Goal: Check status: Verify the current state of an ongoing process or item

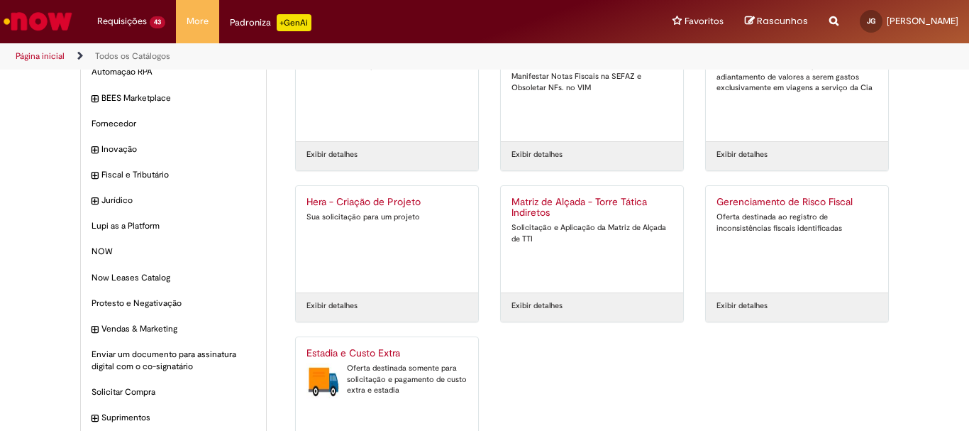
scroll to position [136, 0]
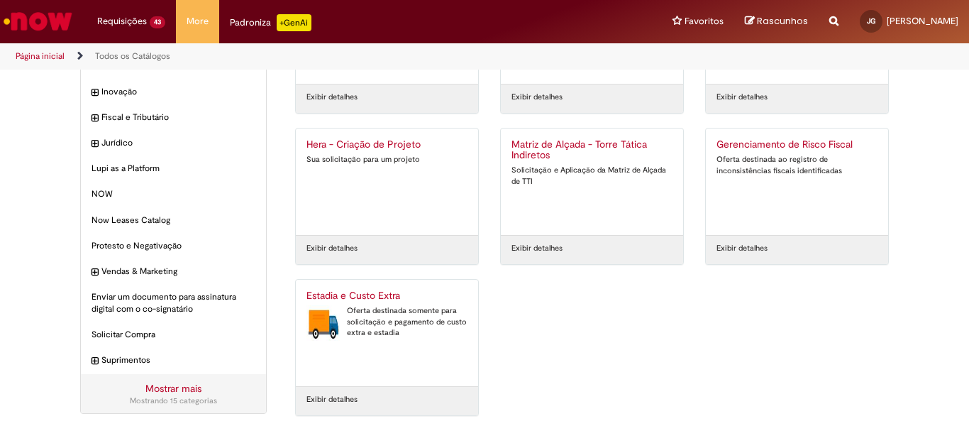
click at [370, 332] on div "Oferta destinada somente para solicitação e pagamento de custo extra e estadia" at bounding box center [387, 321] width 161 height 33
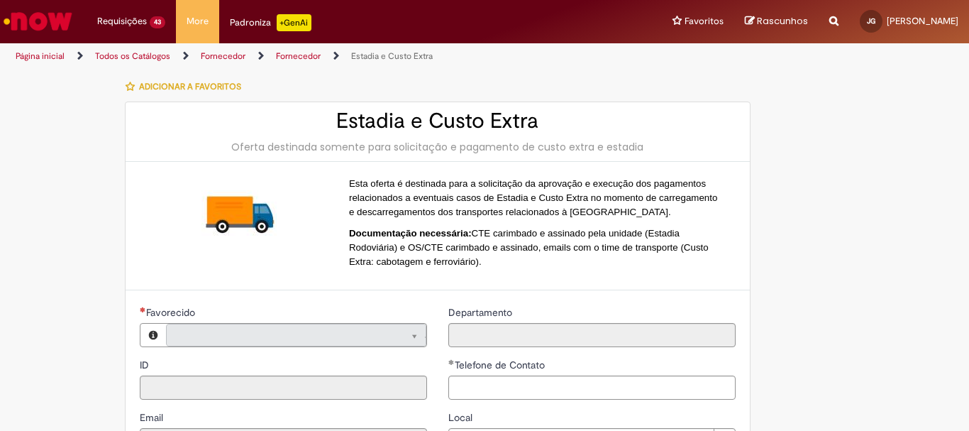
type input "**********"
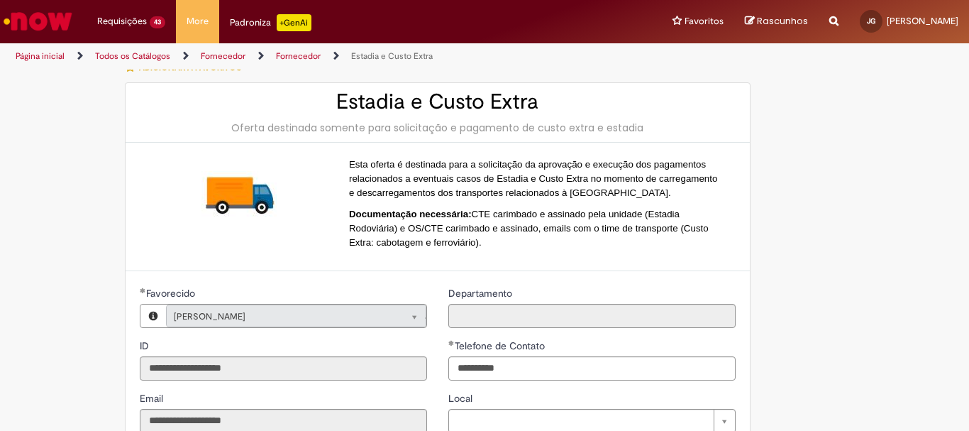
type input "**********"
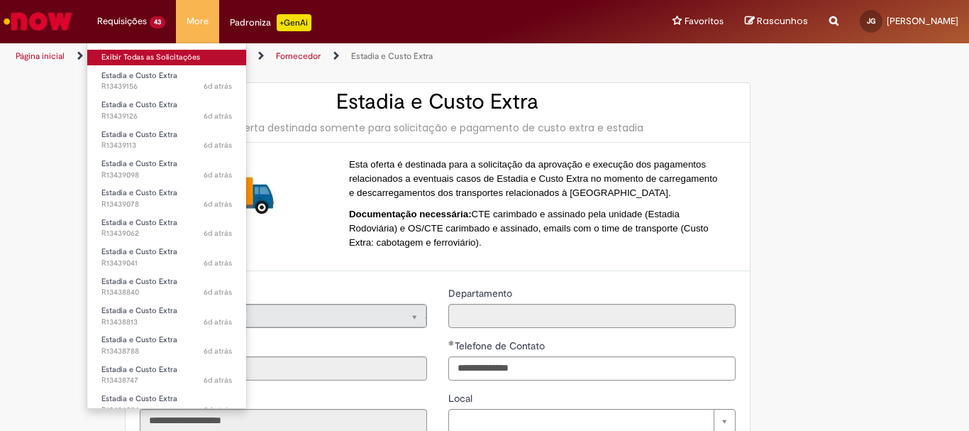
click at [130, 53] on link "Exibir Todas as Solicitações" at bounding box center [166, 58] width 159 height 16
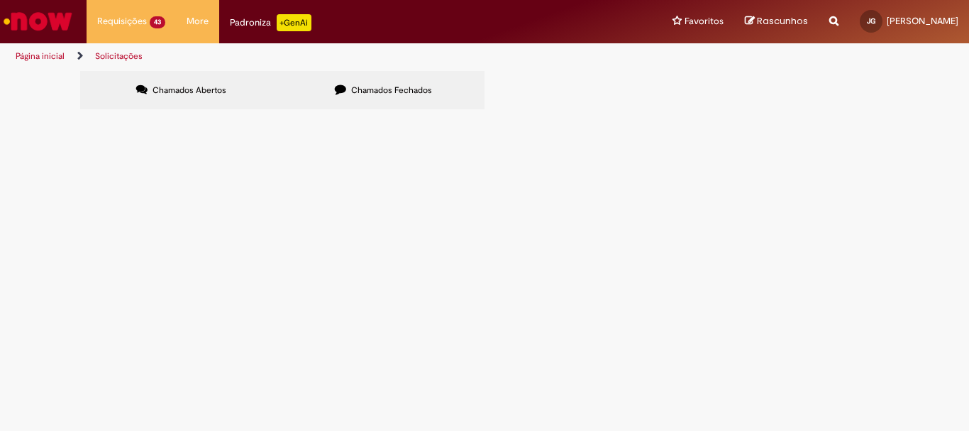
scroll to position [311, 0]
click at [0, 0] on link "2" at bounding box center [0, 0] width 0 height 0
click at [0, 0] on link "3" at bounding box center [0, 0] width 0 height 0
click at [0, 0] on link "2" at bounding box center [0, 0] width 0 height 0
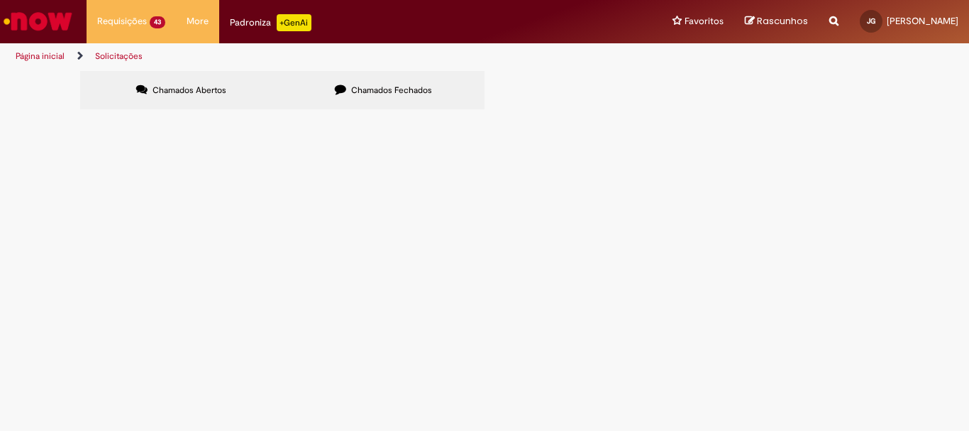
scroll to position [311, 0]
click at [0, 0] on span "R13353621" at bounding box center [0, 0] width 0 height 0
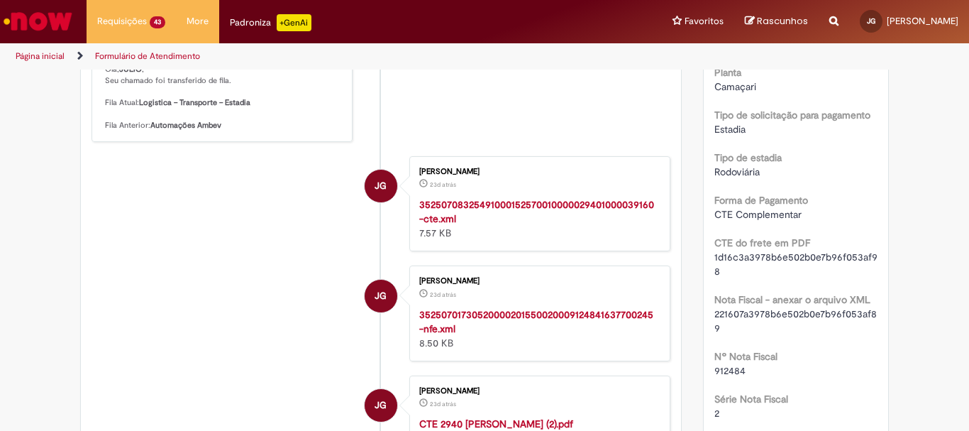
scroll to position [426, 0]
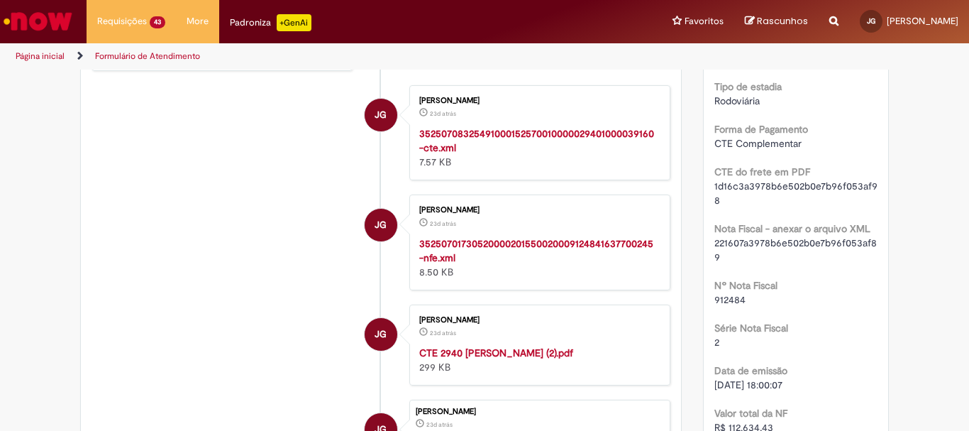
click at [501, 355] on strong "CTE 2940 JOSE CARLOS DOS SANTOS (2).pdf" at bounding box center [496, 352] width 154 height 13
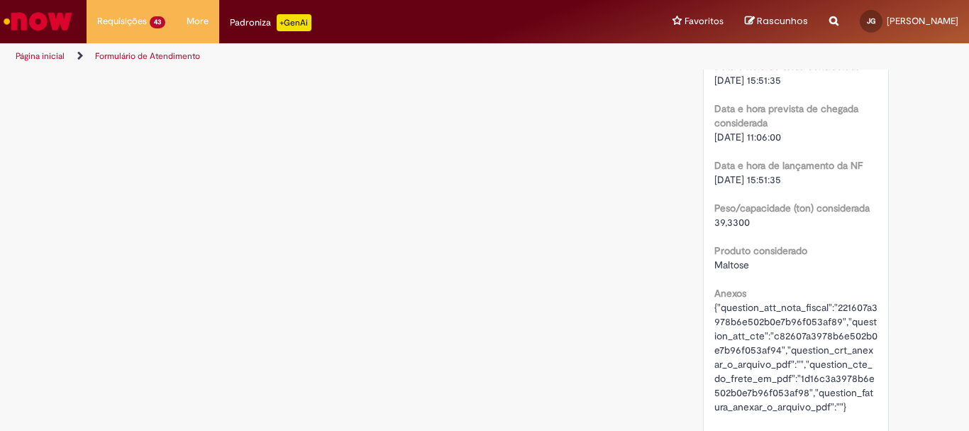
scroll to position [2291, 0]
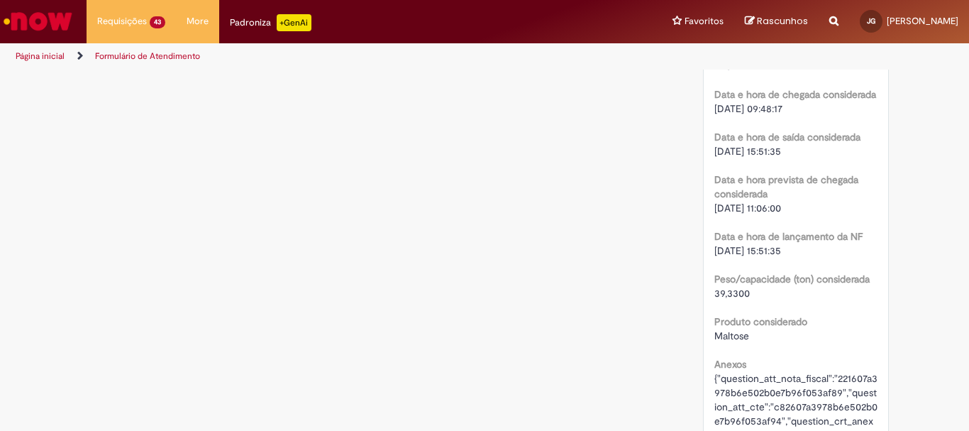
drag, startPoint x: 802, startPoint y: 210, endPoint x: 710, endPoint y: 206, distance: 91.6
click at [715, 206] on div "23/07/2025 11:06:00" at bounding box center [797, 208] width 164 height 14
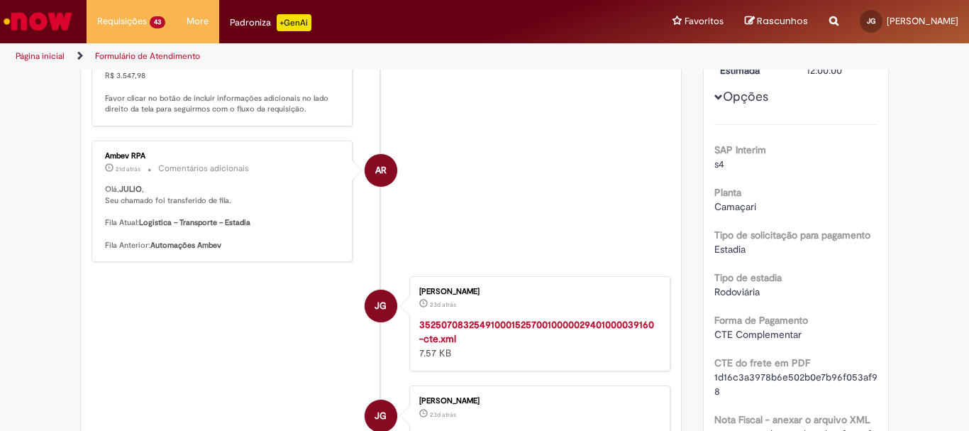
scroll to position [0, 0]
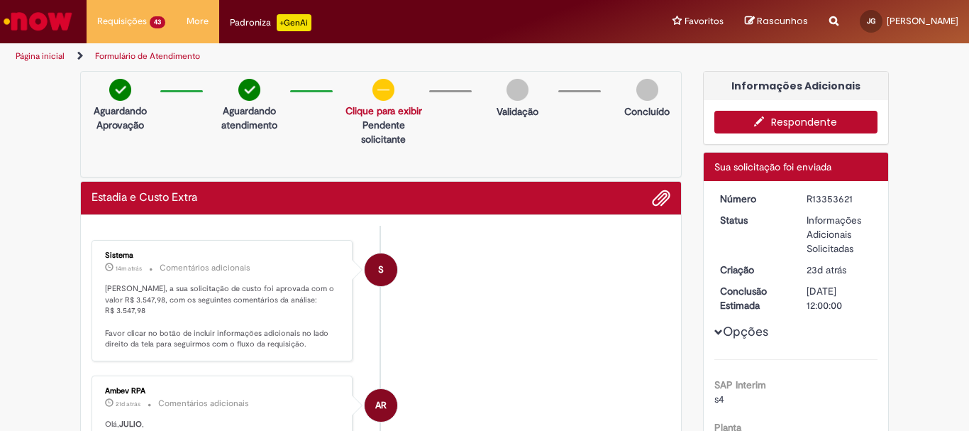
click at [380, 111] on link "Clique para exibir" at bounding box center [384, 110] width 77 height 13
click at [379, 141] on p "Informações adicionais" at bounding box center [380, 139] width 98 height 14
click at [348, 153] on div "Informações adicionais" at bounding box center [380, 143] width 118 height 34
click at [531, 160] on div "Aguardando Aprovação Aguardando atendimento Informações adicionais Clique para …" at bounding box center [381, 124] width 602 height 106
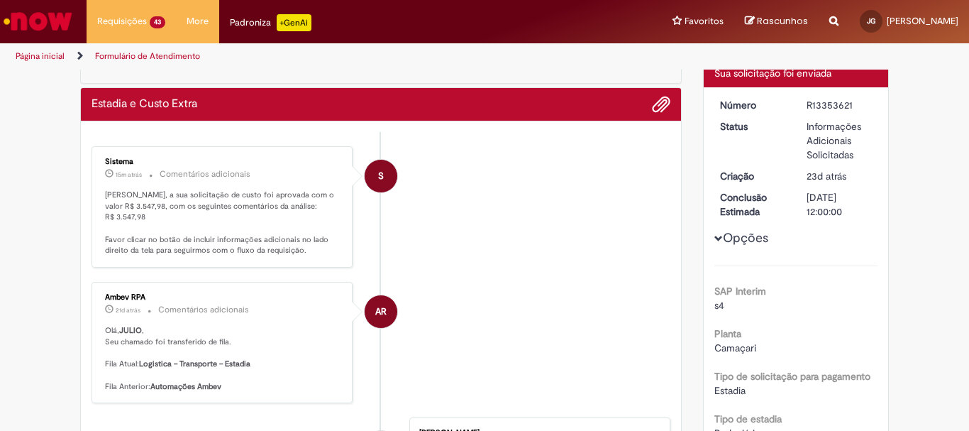
scroll to position [142, 0]
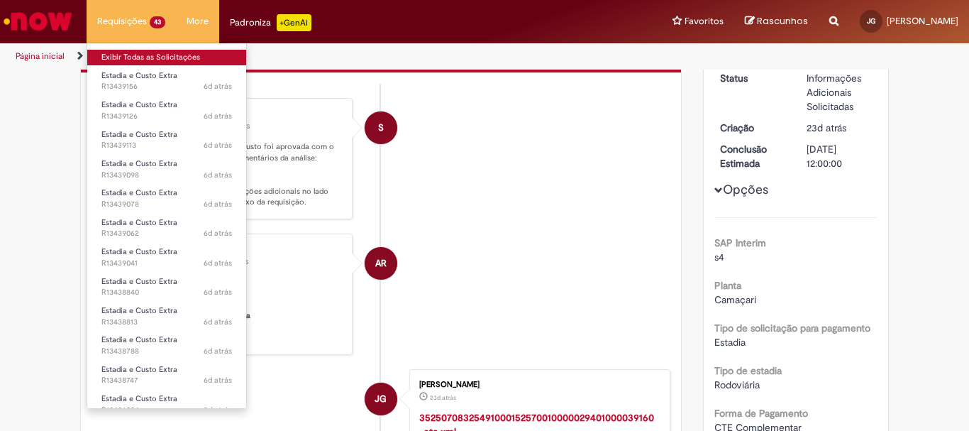
click at [126, 54] on link "Exibir Todas as Solicitações" at bounding box center [166, 58] width 159 height 16
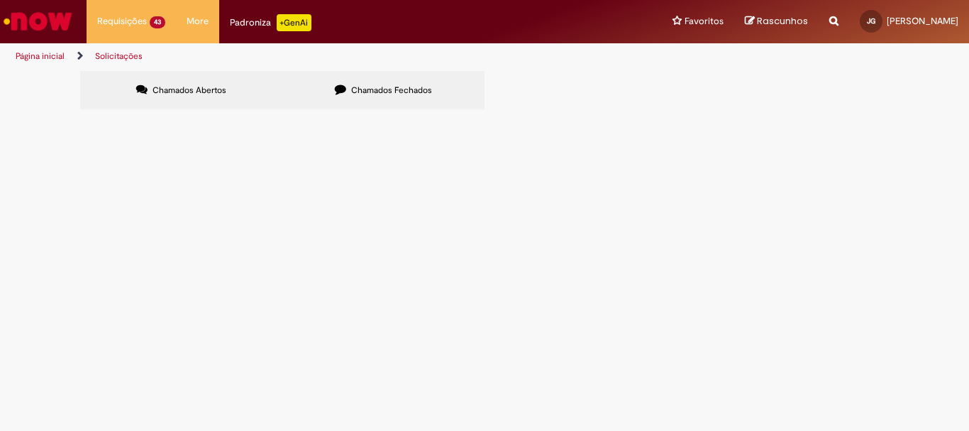
scroll to position [311, 0]
click at [0, 0] on link "2" at bounding box center [0, 0] width 0 height 0
click at [0, 0] on link "3" at bounding box center [0, 0] width 0 height 0
click at [0, 0] on span "Estadia e Custo Extra" at bounding box center [0, 0] width 0 height 0
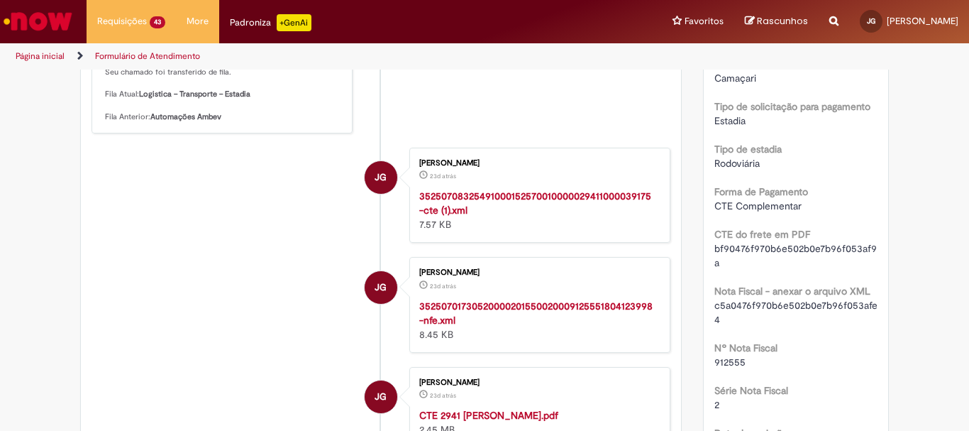
scroll to position [426, 0]
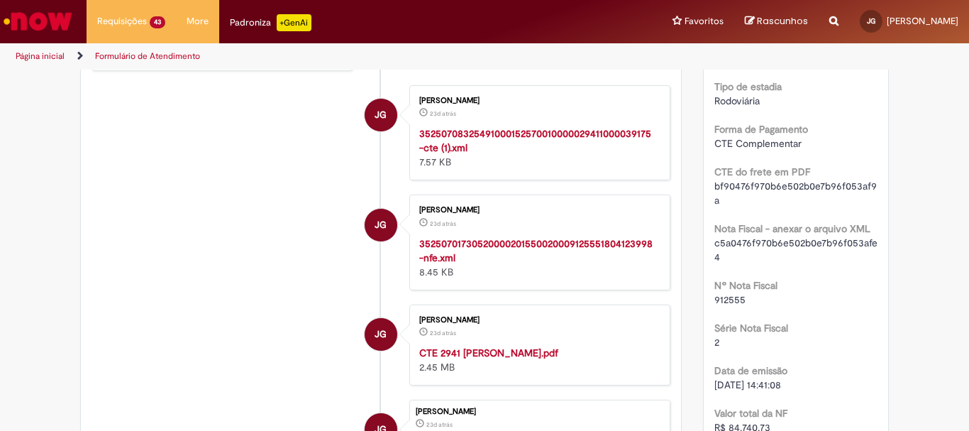
click at [498, 351] on strong "CTE 2941 AIRISON LUIZ REINOLDO CAVALHEIRO PENTEADO.pdf" at bounding box center [488, 352] width 139 height 13
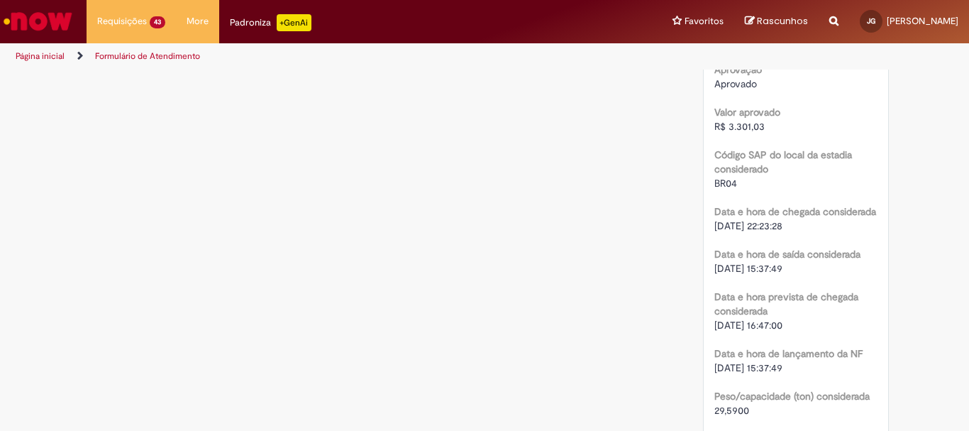
scroll to position [2200, 0]
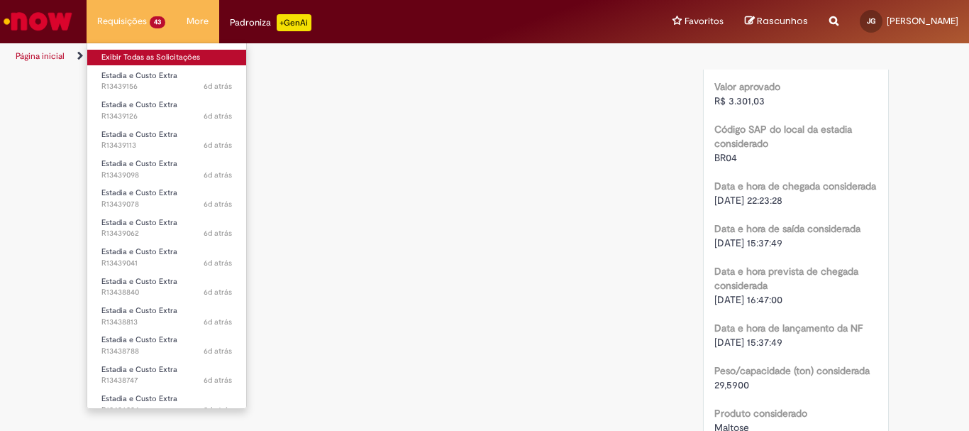
click at [133, 56] on link "Exibir Todas as Solicitações" at bounding box center [166, 58] width 159 height 16
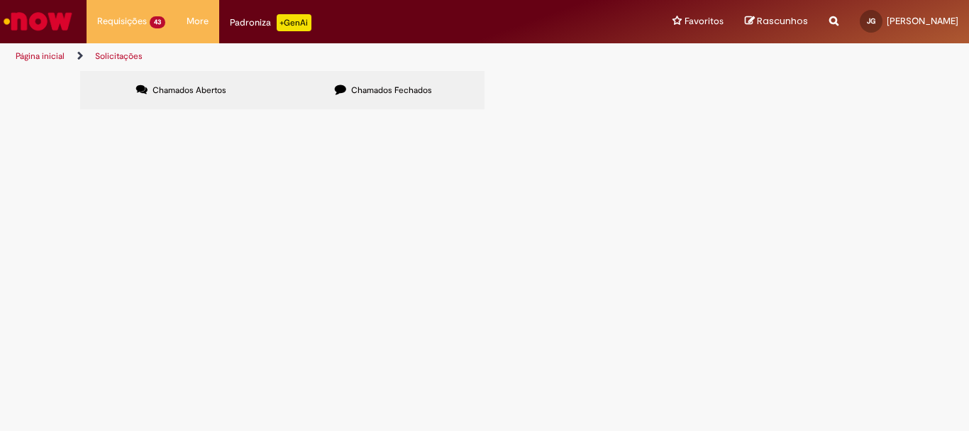
scroll to position [311, 0]
click at [0, 0] on link "3" at bounding box center [0, 0] width 0 height 0
click at [0, 0] on link "2" at bounding box center [0, 0] width 0 height 0
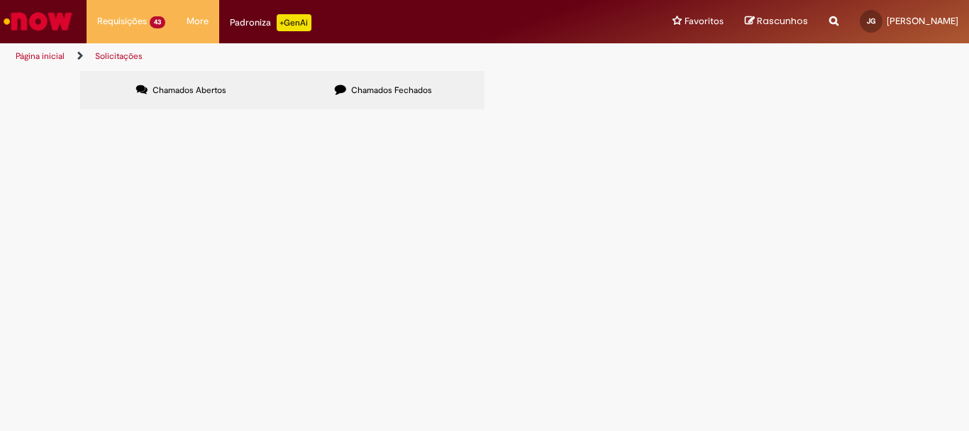
click at [0, 0] on span "Estadia e Custo Extra" at bounding box center [0, 0] width 0 height 0
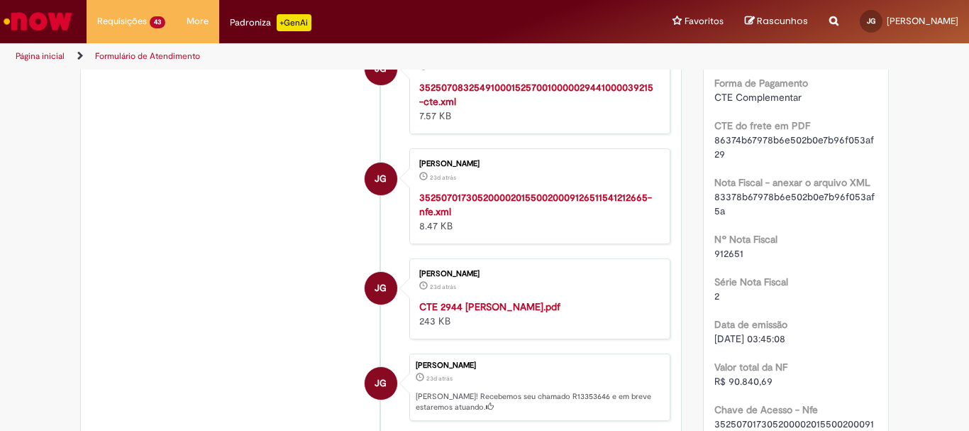
scroll to position [497, 0]
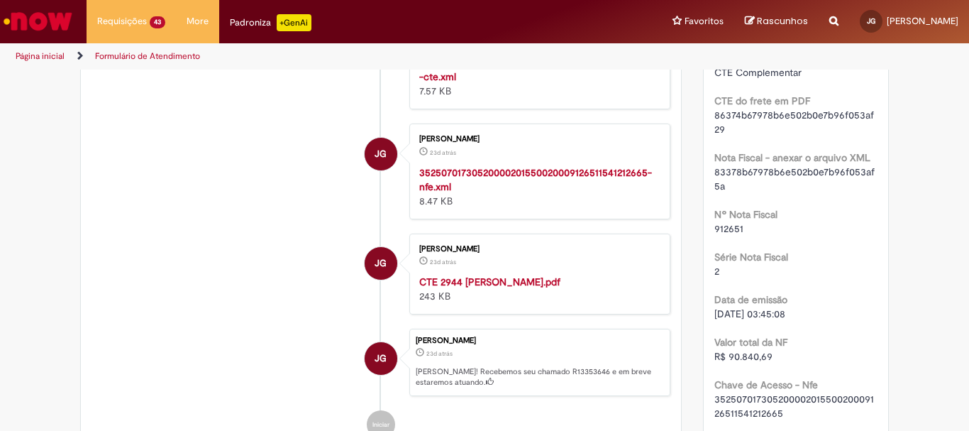
click at [555, 278] on strong "CTE 2944 PAULO CESAR FERREIRA.pdf" at bounding box center [489, 281] width 141 height 13
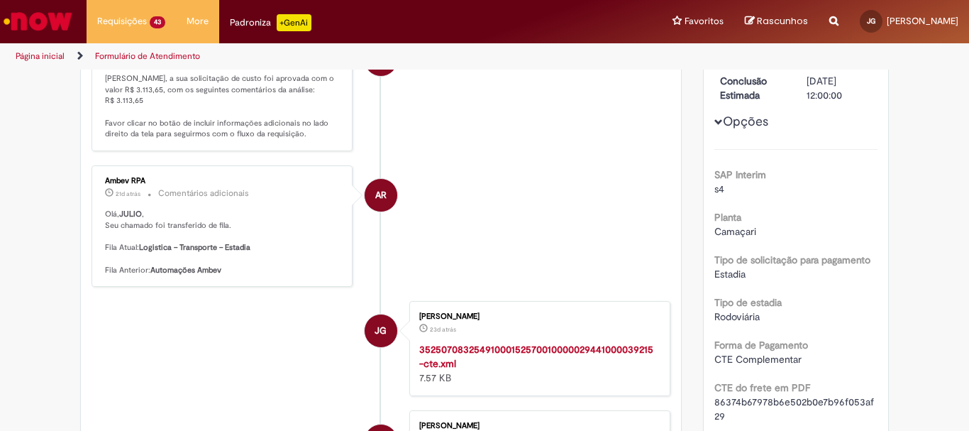
scroll to position [0, 0]
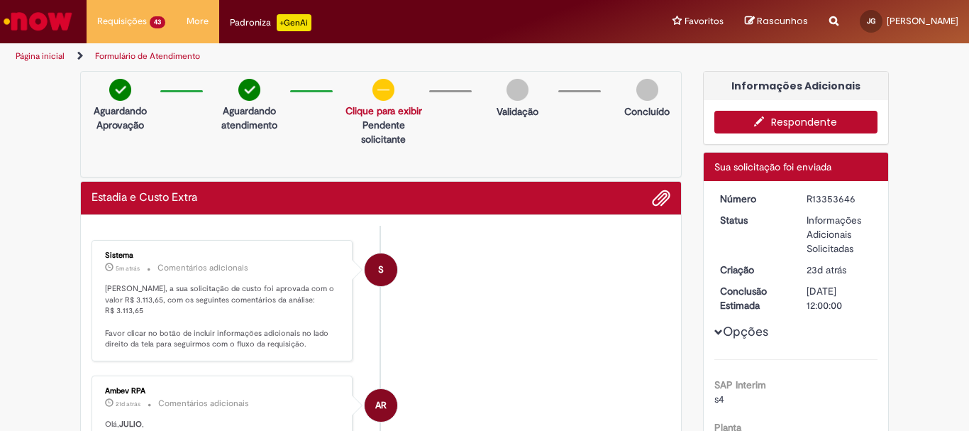
click at [62, 18] on img "Ir para a Homepage" at bounding box center [37, 21] width 73 height 28
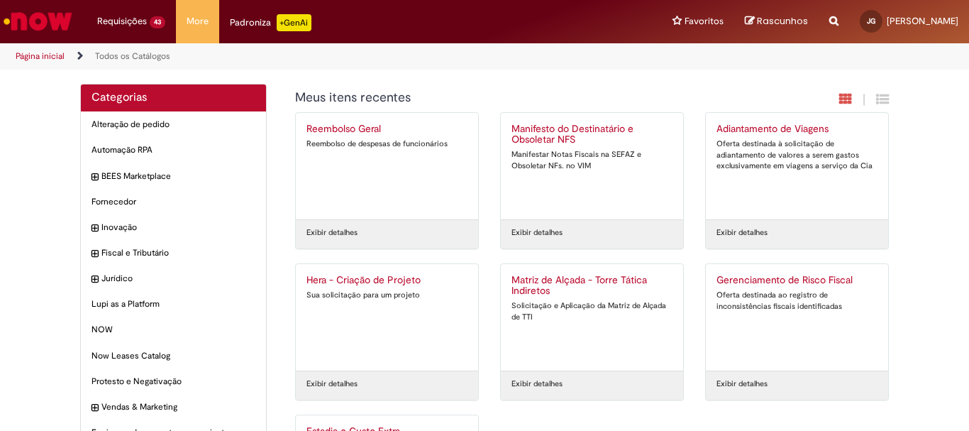
scroll to position [136, 0]
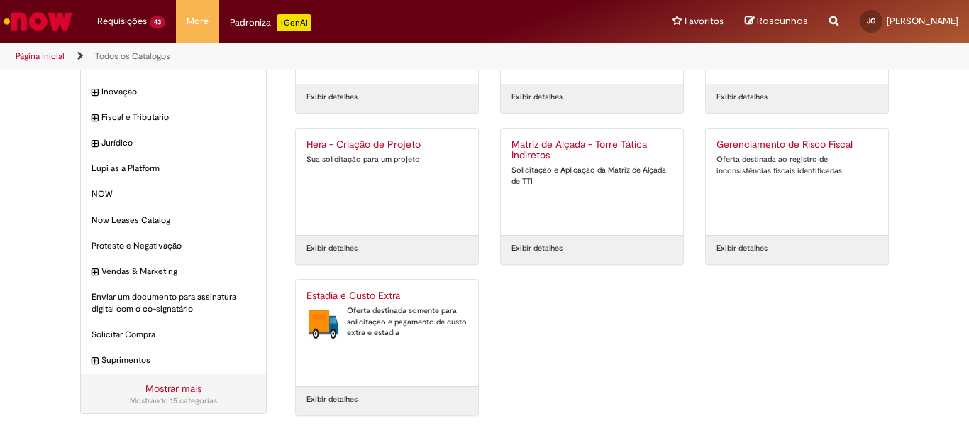
click at [351, 297] on h2 "Estadia e Custo Extra" at bounding box center [387, 295] width 161 height 11
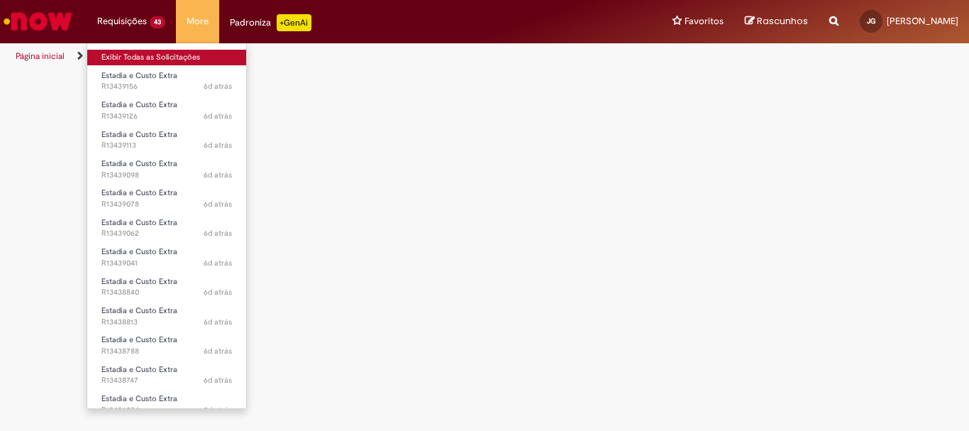
click at [143, 57] on link "Exibir Todas as Solicitações" at bounding box center [166, 58] width 159 height 16
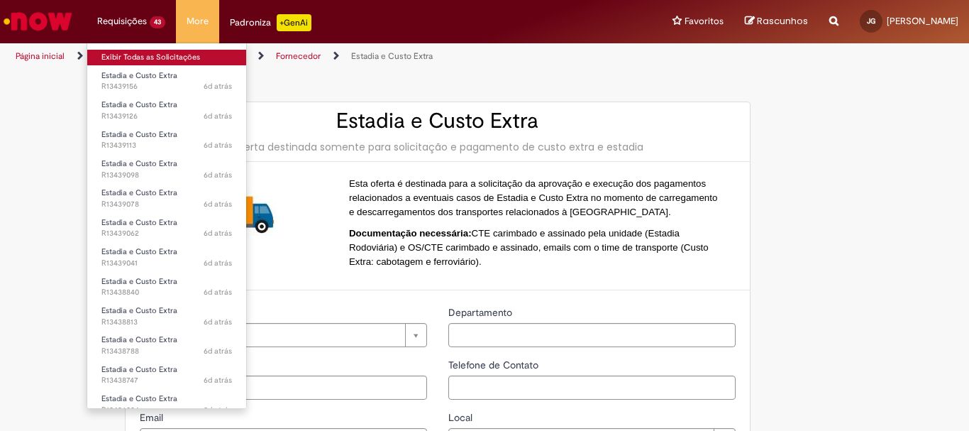
click at [119, 54] on link "Exibir Todas as Solicitações" at bounding box center [166, 58] width 159 height 16
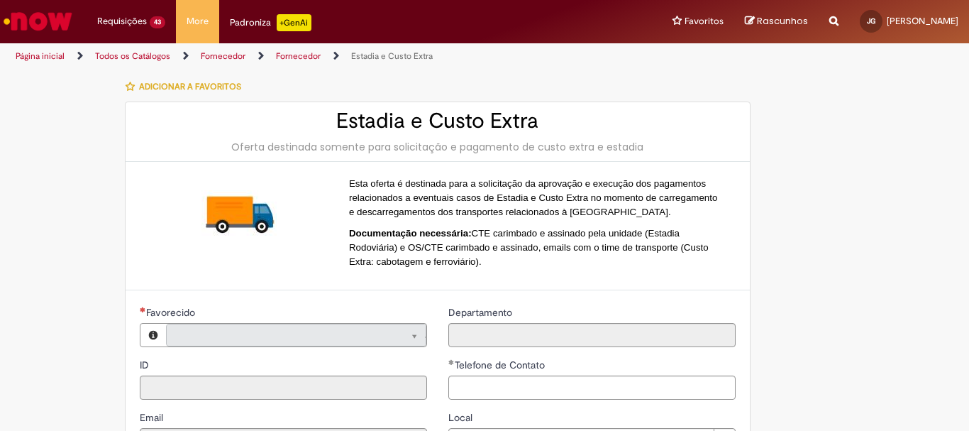
type input "**********"
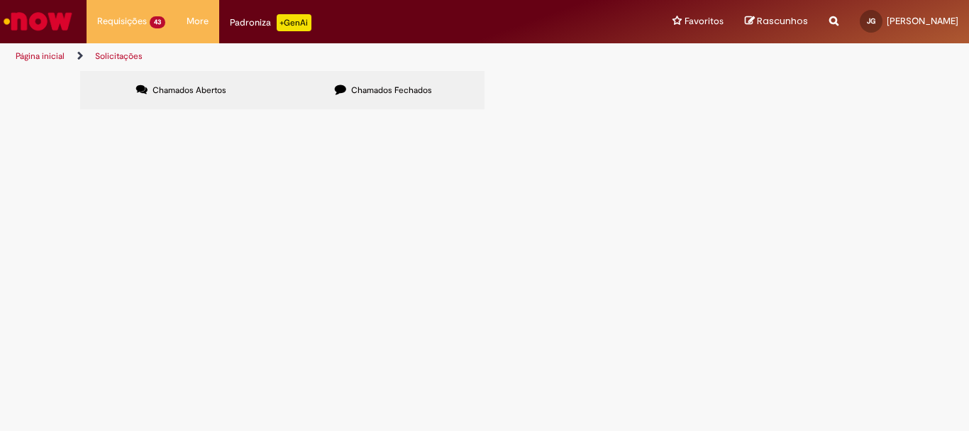
scroll to position [311, 0]
click at [0, 0] on link "3" at bounding box center [0, 0] width 0 height 0
click at [382, 97] on label "Chamados Fechados" at bounding box center [383, 90] width 202 height 38
click at [0, 0] on span "Estadia e Custo Extra" at bounding box center [0, 0] width 0 height 0
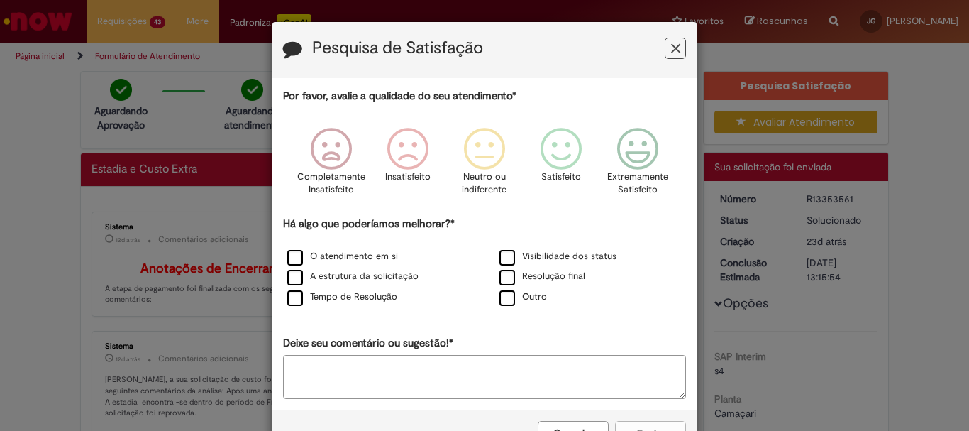
click at [671, 51] on icon "Feedback" at bounding box center [675, 48] width 9 height 15
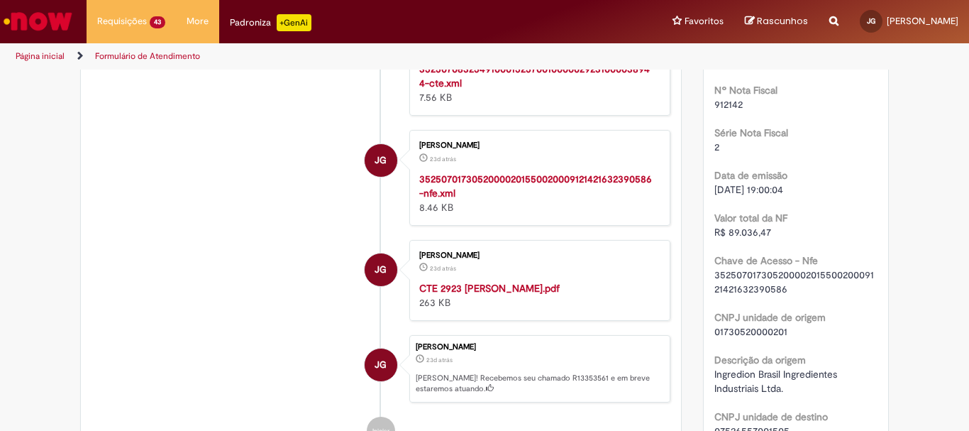
scroll to position [568, 0]
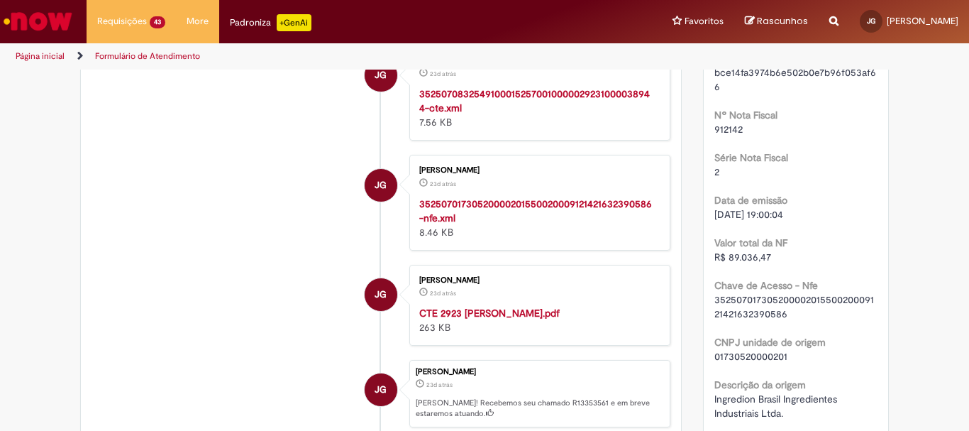
click at [467, 319] on strong "CTE 2923 CARLOS HENRIQUE SIMOES.pdf" at bounding box center [489, 313] width 141 height 13
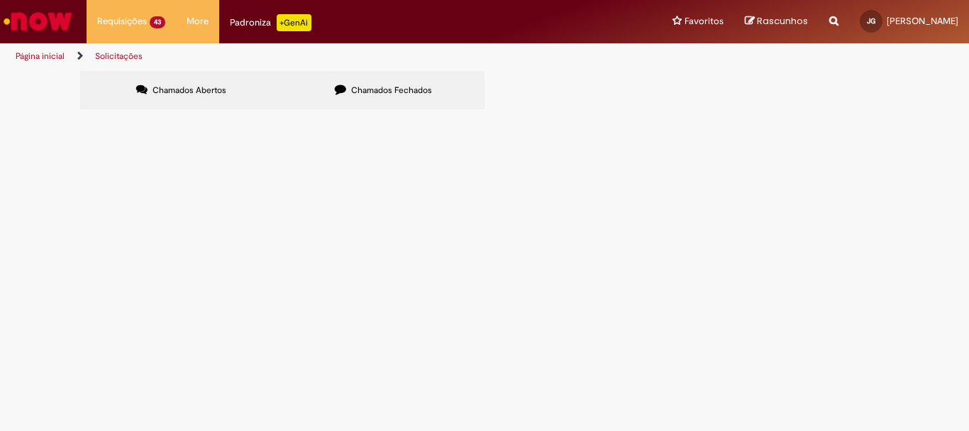
click at [210, 95] on span "Chamados Abertos" at bounding box center [190, 89] width 74 height 11
click at [0, 0] on link "2" at bounding box center [0, 0] width 0 height 0
click at [0, 0] on link "3" at bounding box center [0, 0] width 0 height 0
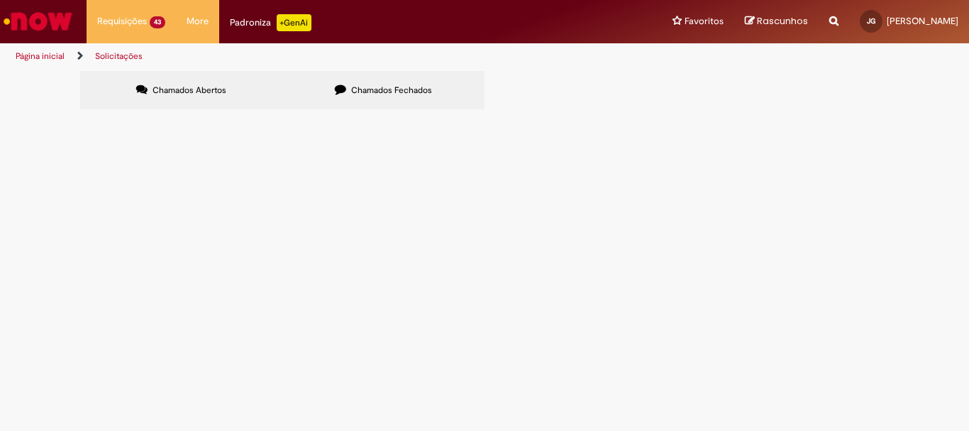
click at [0, 0] on span "Estadia e Custo Extra" at bounding box center [0, 0] width 0 height 0
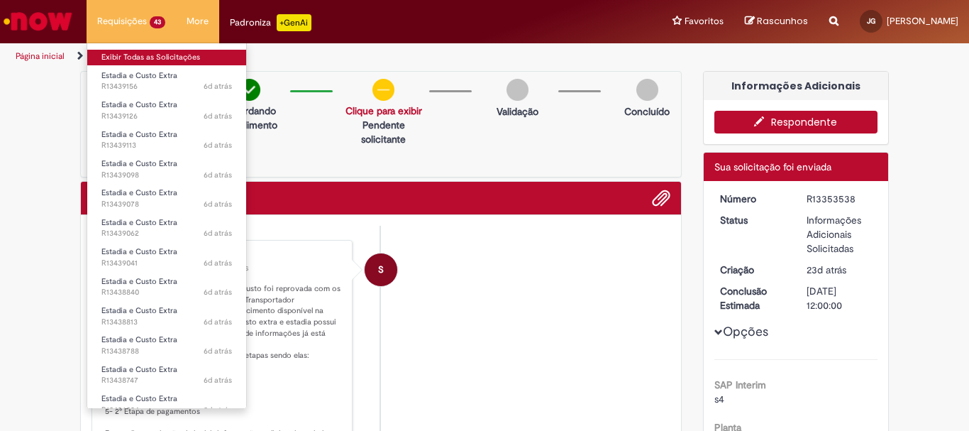
click at [190, 62] on link "Exibir Todas as Solicitações" at bounding box center [166, 58] width 159 height 16
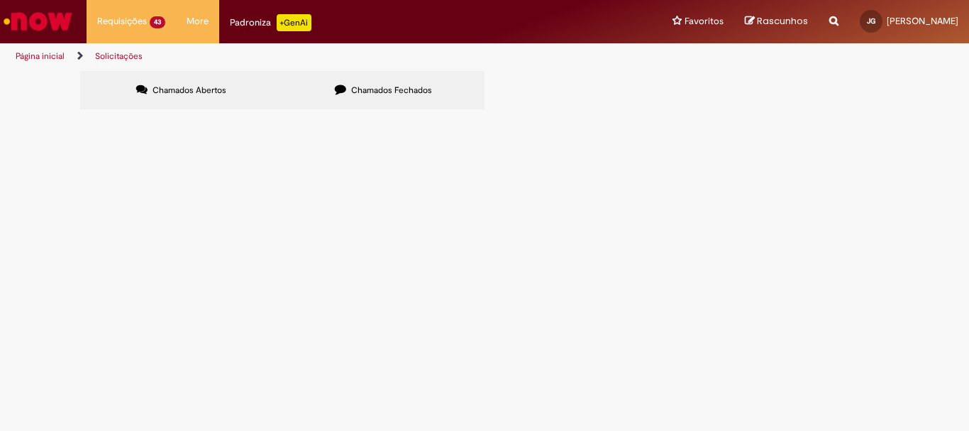
click at [0, 0] on div "Status" at bounding box center [0, 0] width 0 height 0
click at [0, 0] on icon at bounding box center [0, 0] width 0 height 0
click at [0, 0] on div "Status" at bounding box center [0, 0] width 0 height 0
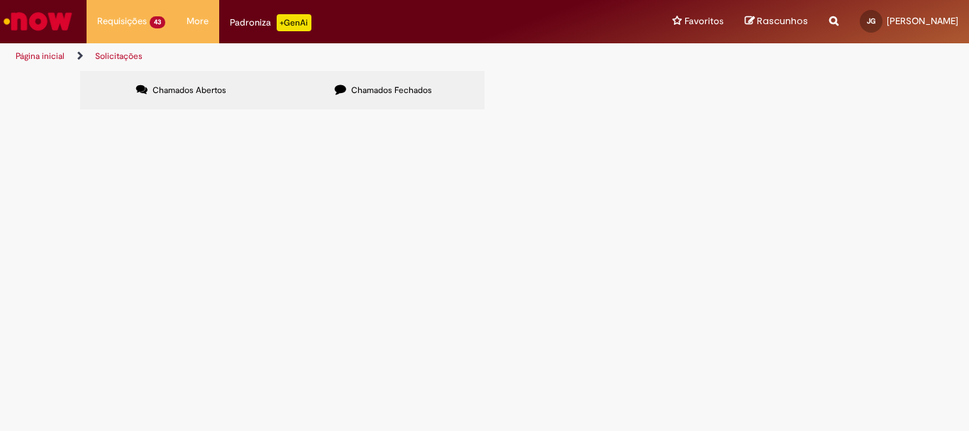
click at [0, 0] on link "2" at bounding box center [0, 0] width 0 height 0
click at [0, 0] on span at bounding box center [0, 0] width 0 height 0
click at [0, 0] on link "Exportar como Excel" at bounding box center [0, 0] width 0 height 0
click at [0, 0] on span at bounding box center [0, 0] width 0 height 0
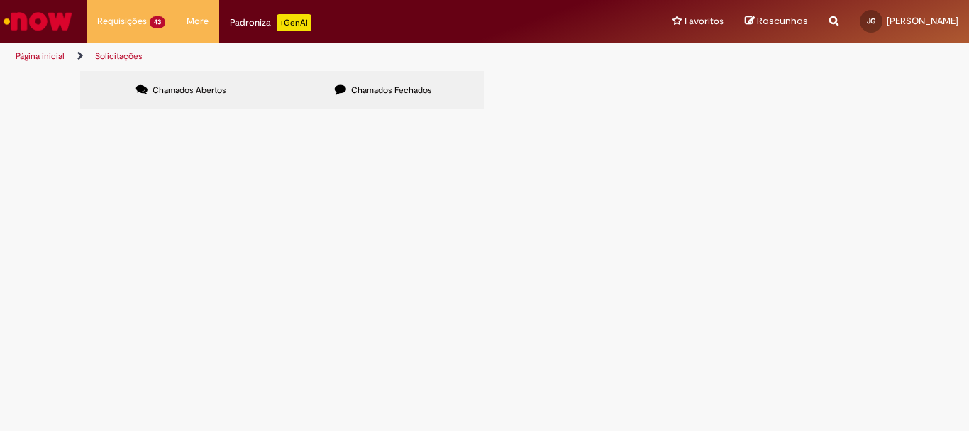
click at [0, 0] on link "Exportar como CSV" at bounding box center [0, 0] width 0 height 0
click at [0, 0] on span at bounding box center [0, 0] width 0 height 0
click at [0, 0] on link "Exportar como PDF" at bounding box center [0, 0] width 0 height 0
click at [0, 0] on span "Estadia e Custo Extra" at bounding box center [0, 0] width 0 height 0
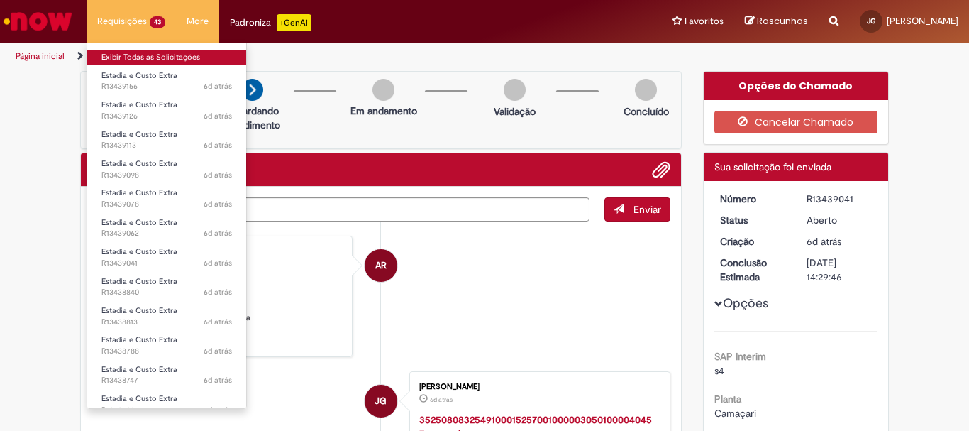
click at [141, 54] on link "Exibir Todas as Solicitações" at bounding box center [166, 58] width 159 height 16
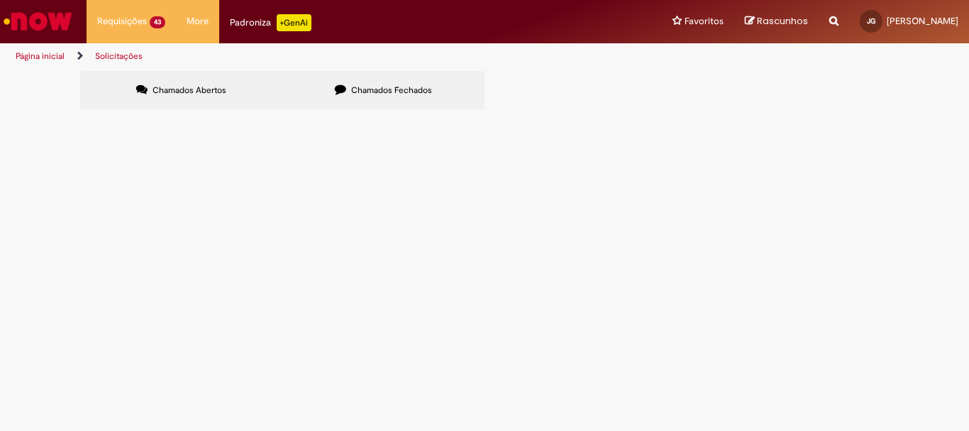
scroll to position [311, 0]
click at [0, 0] on icon at bounding box center [0, 0] width 0 height 0
click at [0, 0] on link "3" at bounding box center [0, 0] width 0 height 0
click at [0, 0] on span "Estadia e Custo Extra" at bounding box center [0, 0] width 0 height 0
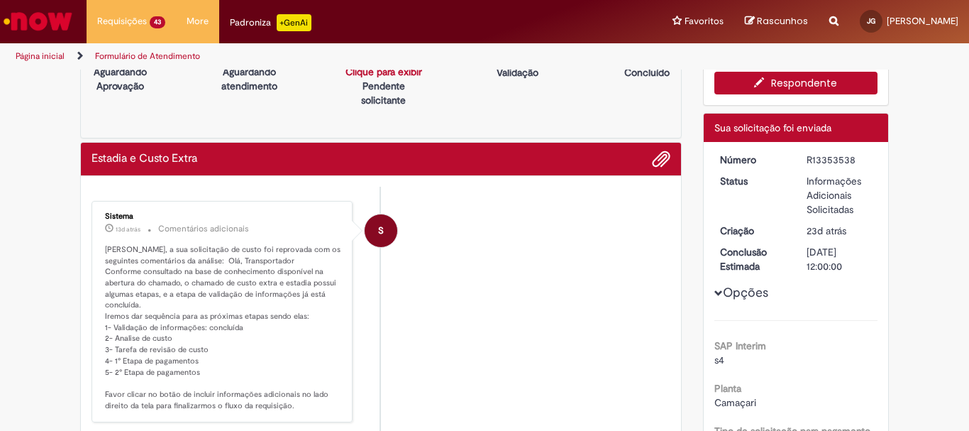
scroll to position [71, 0]
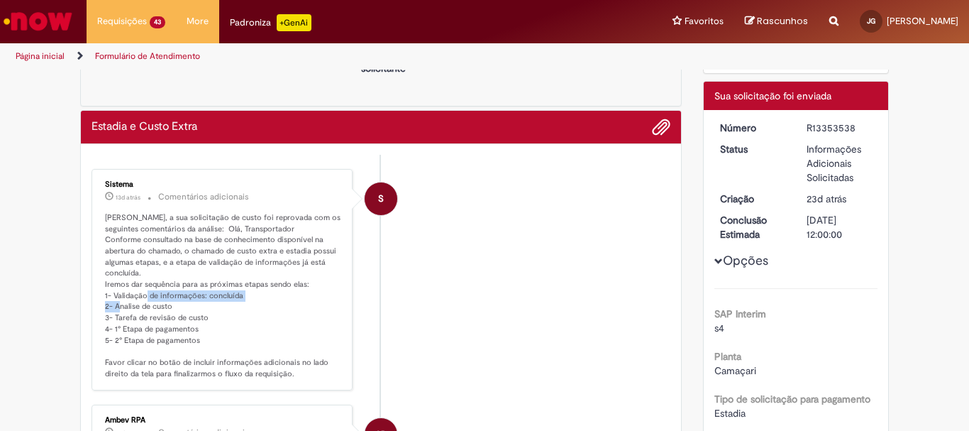
drag, startPoint x: 113, startPoint y: 294, endPoint x: 226, endPoint y: 294, distance: 113.5
click at [226, 294] on p "JULIO DE SOUZA GARCIA, a sua solicitação de custo foi reprovada com os seguinte…" at bounding box center [223, 295] width 236 height 167
click at [163, 307] on p "JULIO DE SOUZA GARCIA, a sua solicitação de custo foi reprovada com os seguinte…" at bounding box center [223, 295] width 236 height 167
click at [169, 312] on p "JULIO DE SOUZA GARCIA, a sua solicitação de custo foi reprovada com os seguinte…" at bounding box center [223, 295] width 236 height 167
click at [175, 324] on p "JULIO DE SOUZA GARCIA, a sua solicitação de custo foi reprovada com os seguinte…" at bounding box center [223, 295] width 236 height 167
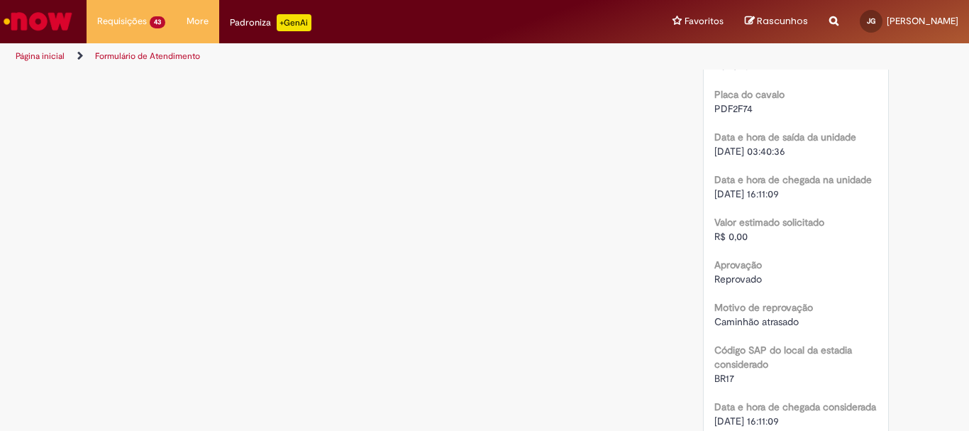
scroll to position [1987, 0]
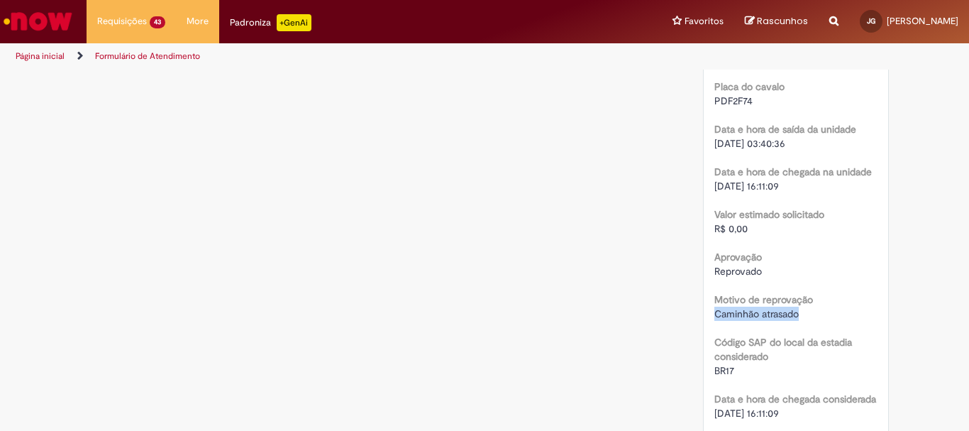
drag, startPoint x: 813, startPoint y: 317, endPoint x: 712, endPoint y: 316, distance: 100.1
click at [715, 316] on div "Caminhão atrasado" at bounding box center [797, 314] width 164 height 14
